Goal: Transaction & Acquisition: Purchase product/service

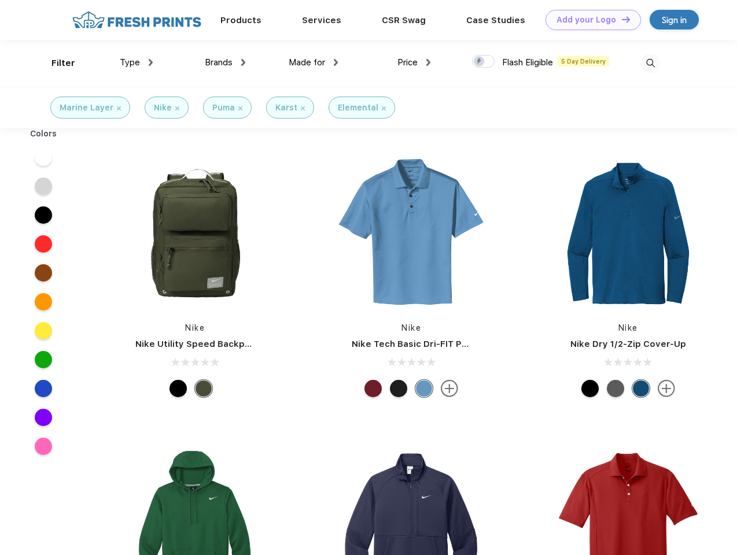
click at [589, 20] on link "Add your Logo Design Tool" at bounding box center [592, 20] width 95 height 20
click at [0, 0] on div "Design Tool" at bounding box center [0, 0] width 0 height 0
click at [621, 19] on link "Add your Logo Design Tool" at bounding box center [592, 20] width 95 height 20
click at [56, 63] on div "Filter" at bounding box center [63, 63] width 24 height 13
click at [137, 62] on span "Type" at bounding box center [130, 62] width 20 height 10
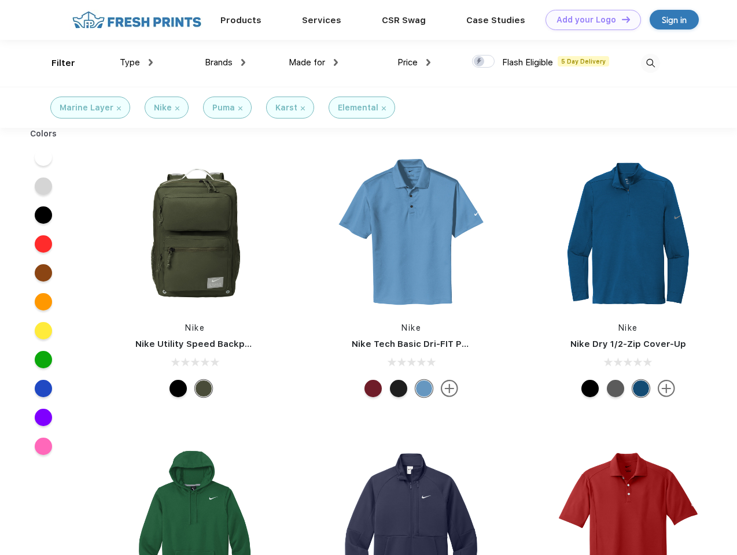
click at [225, 62] on span "Brands" at bounding box center [219, 62] width 28 height 10
click at [314, 62] on span "Made for" at bounding box center [307, 62] width 36 height 10
click at [414, 62] on span "Price" at bounding box center [407, 62] width 20 height 10
click at [484, 62] on div at bounding box center [483, 61] width 23 height 13
click at [480, 62] on input "checkbox" at bounding box center [476, 58] width 8 height 8
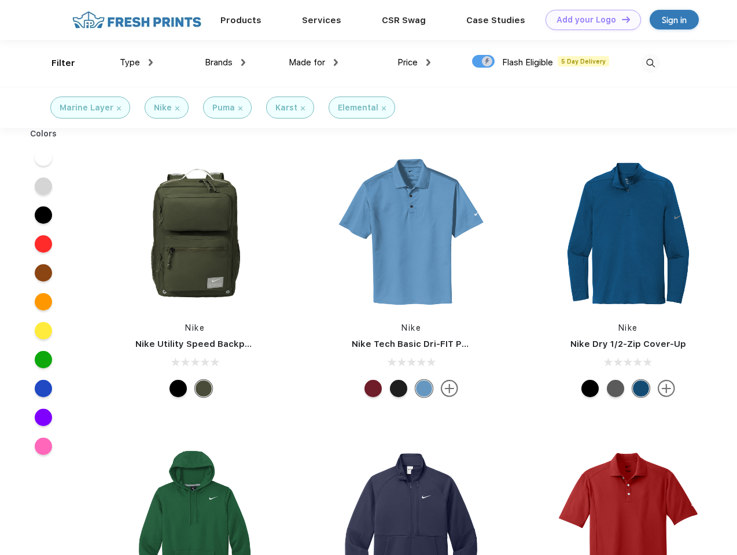
click at [650, 63] on img at bounding box center [650, 63] width 19 height 19
